Goal: Information Seeking & Learning: Compare options

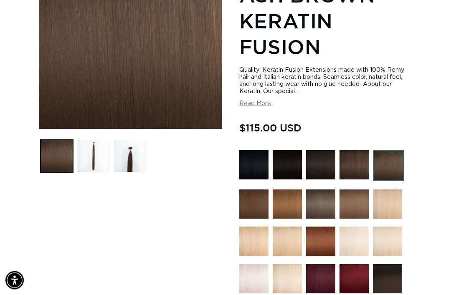
scroll to position [197, 0]
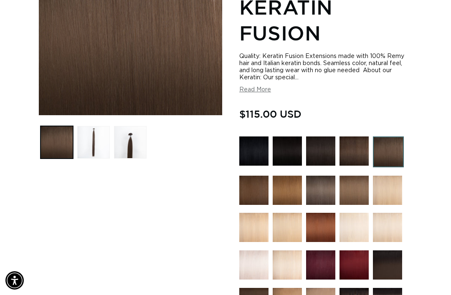
click at [352, 185] on img at bounding box center [354, 190] width 29 height 29
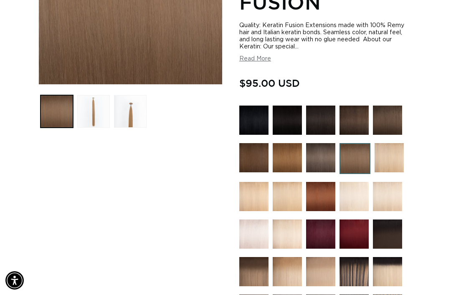
scroll to position [0, 392]
click at [322, 151] on img at bounding box center [320, 157] width 29 height 29
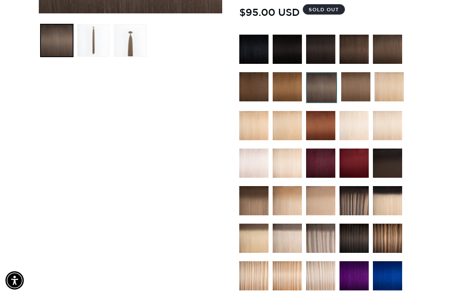
scroll to position [0, 392]
click at [358, 193] on img at bounding box center [354, 200] width 29 height 29
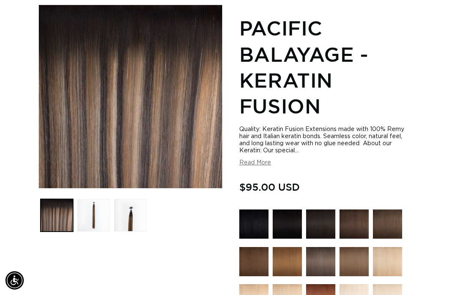
scroll to position [125, 0]
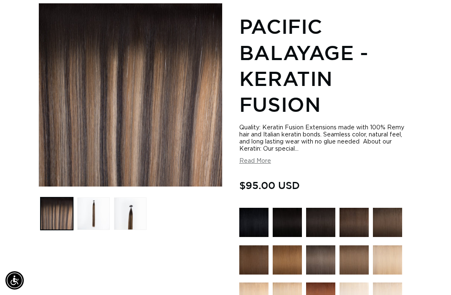
click at [269, 158] on button "Read More" at bounding box center [255, 161] width 32 height 7
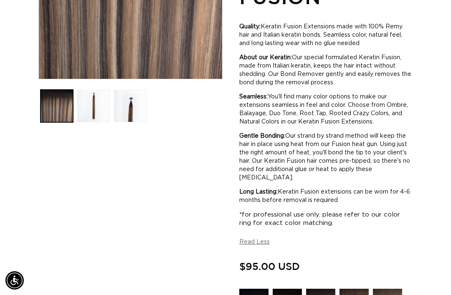
scroll to position [0, 392]
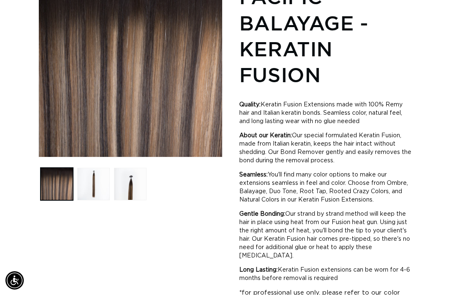
click at [96, 171] on button "Load image 2 in gallery view" at bounding box center [93, 184] width 33 height 33
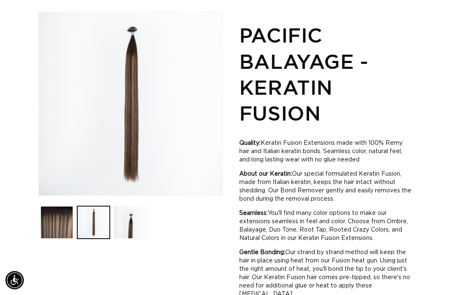
scroll to position [114, 0]
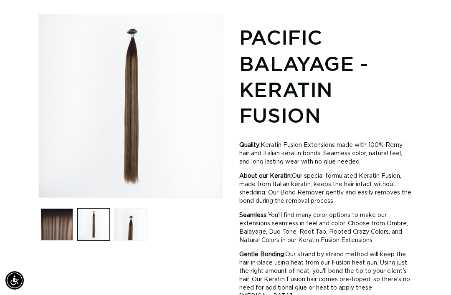
click at [134, 212] on button "Load image 3 in gallery view" at bounding box center [130, 224] width 33 height 33
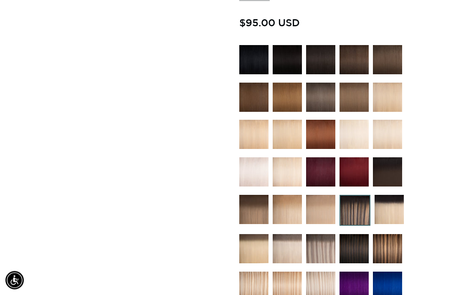
scroll to position [477, 0]
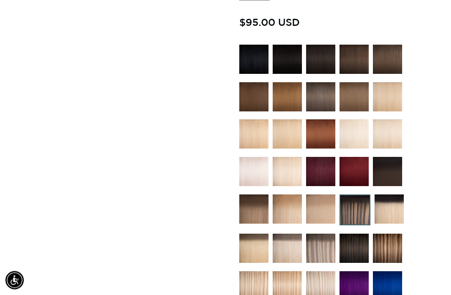
click at [247, 207] on img at bounding box center [253, 209] width 29 height 29
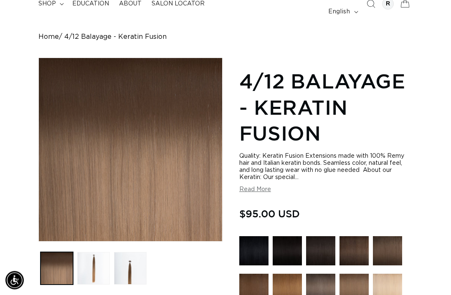
scroll to position [71, 0]
click at [94, 266] on button "Load image 2 in gallery view" at bounding box center [93, 268] width 33 height 33
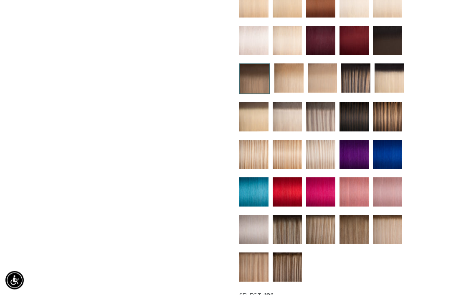
scroll to position [382, 0]
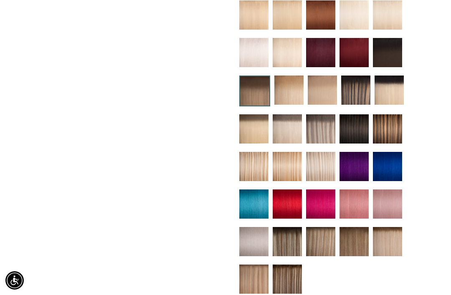
click at [389, 121] on img at bounding box center [387, 128] width 29 height 29
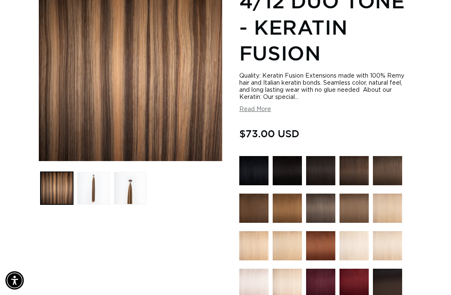
scroll to position [148, 0]
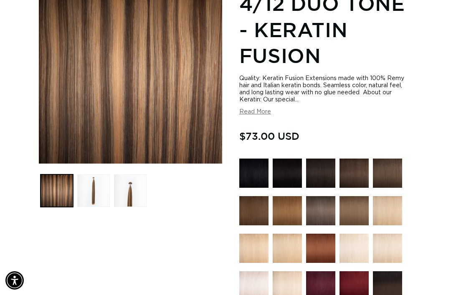
click at [283, 203] on img at bounding box center [287, 210] width 29 height 29
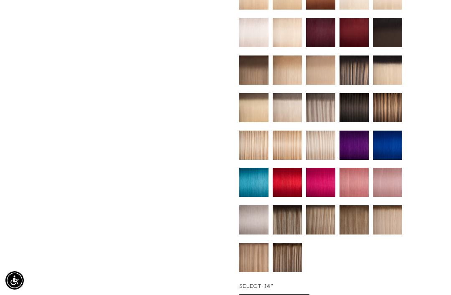
scroll to position [430, 0]
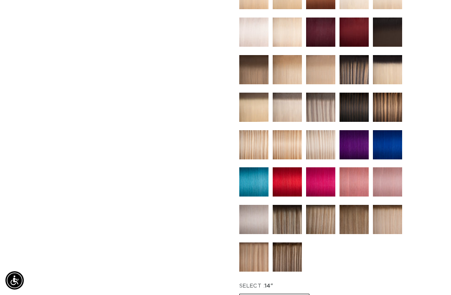
click at [301, 243] on img at bounding box center [287, 257] width 29 height 29
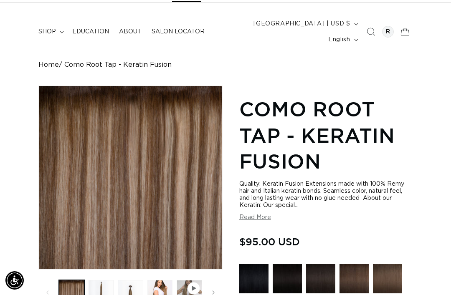
scroll to position [0, 392]
click at [160, 287] on button "Load image 4 in gallery view" at bounding box center [159, 292] width 25 height 25
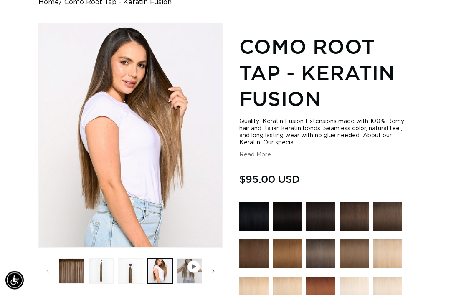
scroll to position [112, 0]
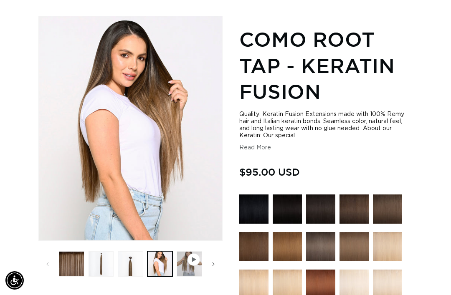
click at [210, 260] on span "Slide right" at bounding box center [213, 264] width 8 height 8
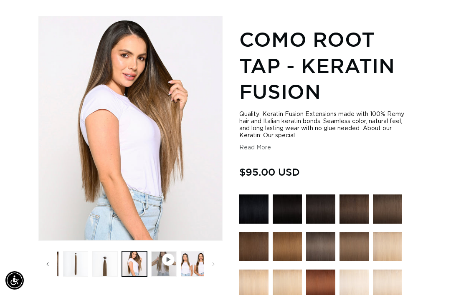
scroll to position [0, 29]
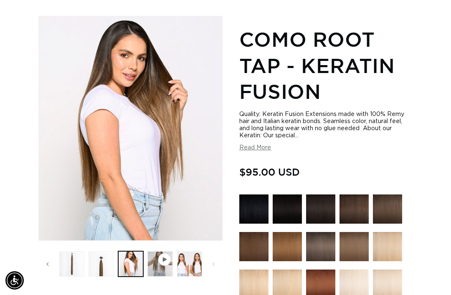
click at [193, 264] on button "Load image 5 in gallery view" at bounding box center [189, 264] width 25 height 25
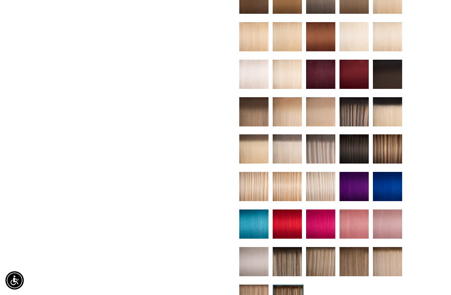
scroll to position [379, 0]
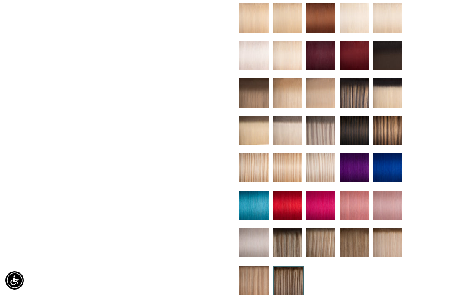
click at [331, 234] on img at bounding box center [320, 243] width 29 height 29
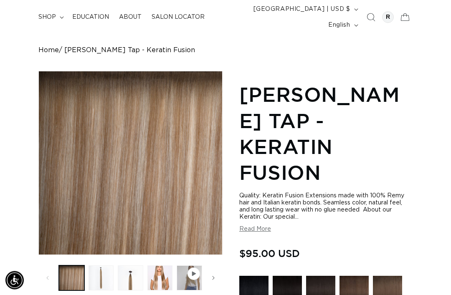
scroll to position [57, 0]
click at [136, 267] on button "Load image 3 in gallery view" at bounding box center [130, 278] width 25 height 25
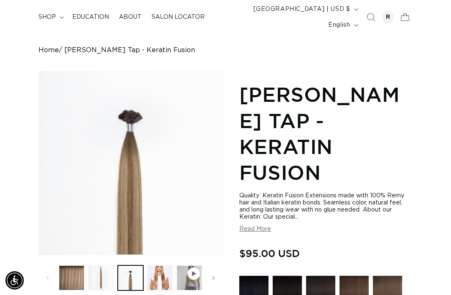
click at [157, 266] on button "Load image 4 in gallery view" at bounding box center [159, 278] width 25 height 25
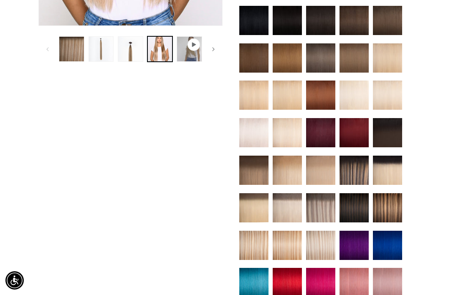
scroll to position [333, 0]
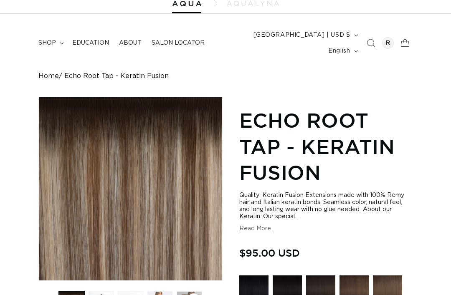
scroll to position [33, 0]
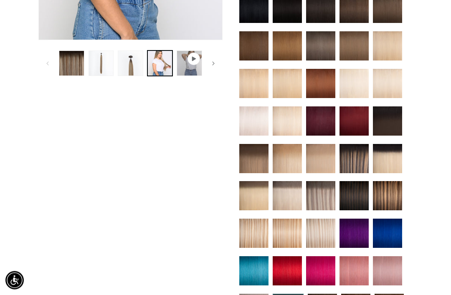
scroll to position [313, 0]
click at [250, 154] on img at bounding box center [253, 158] width 29 height 29
